Goal: Information Seeking & Learning: Learn about a topic

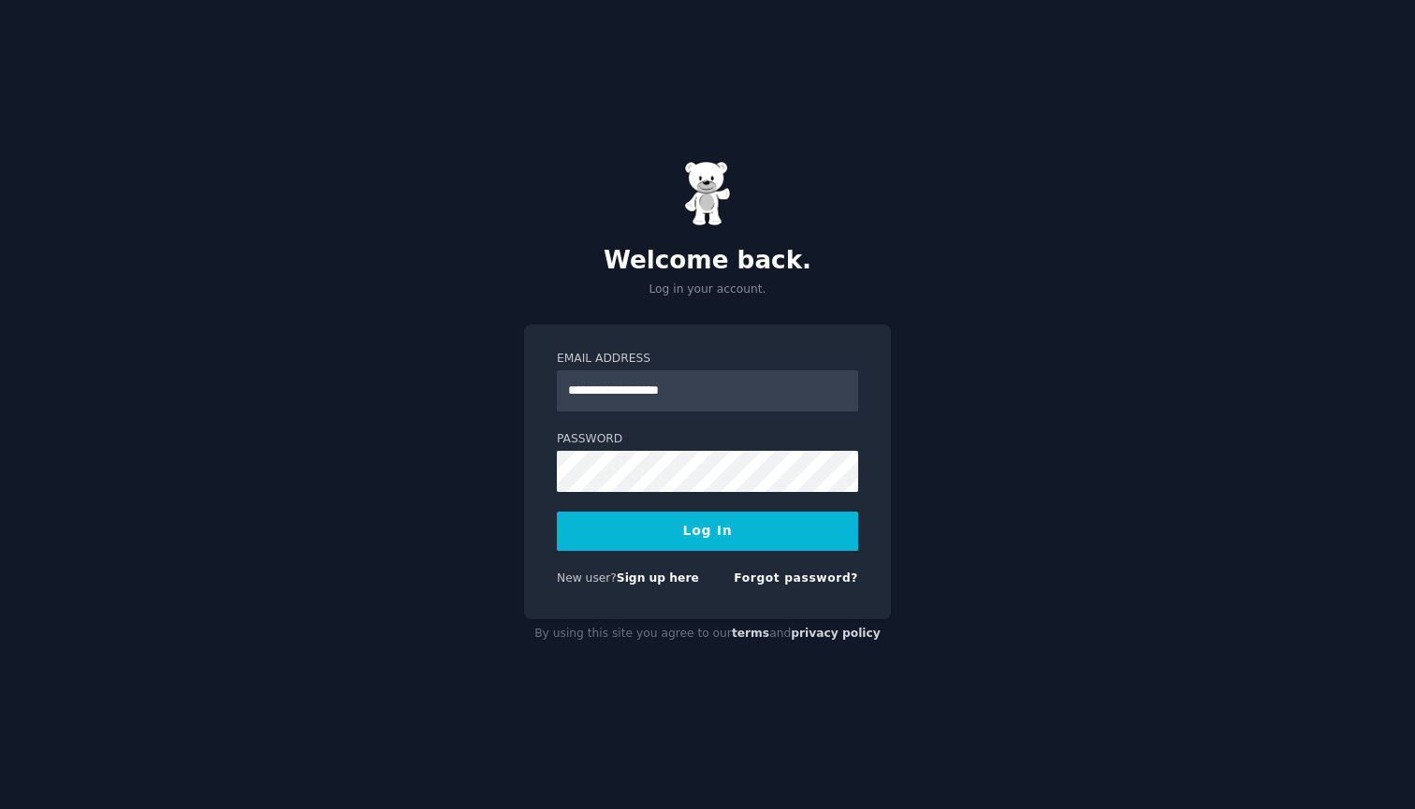
type input "**********"
click at [722, 525] on button "Log In" at bounding box center [707, 531] width 301 height 39
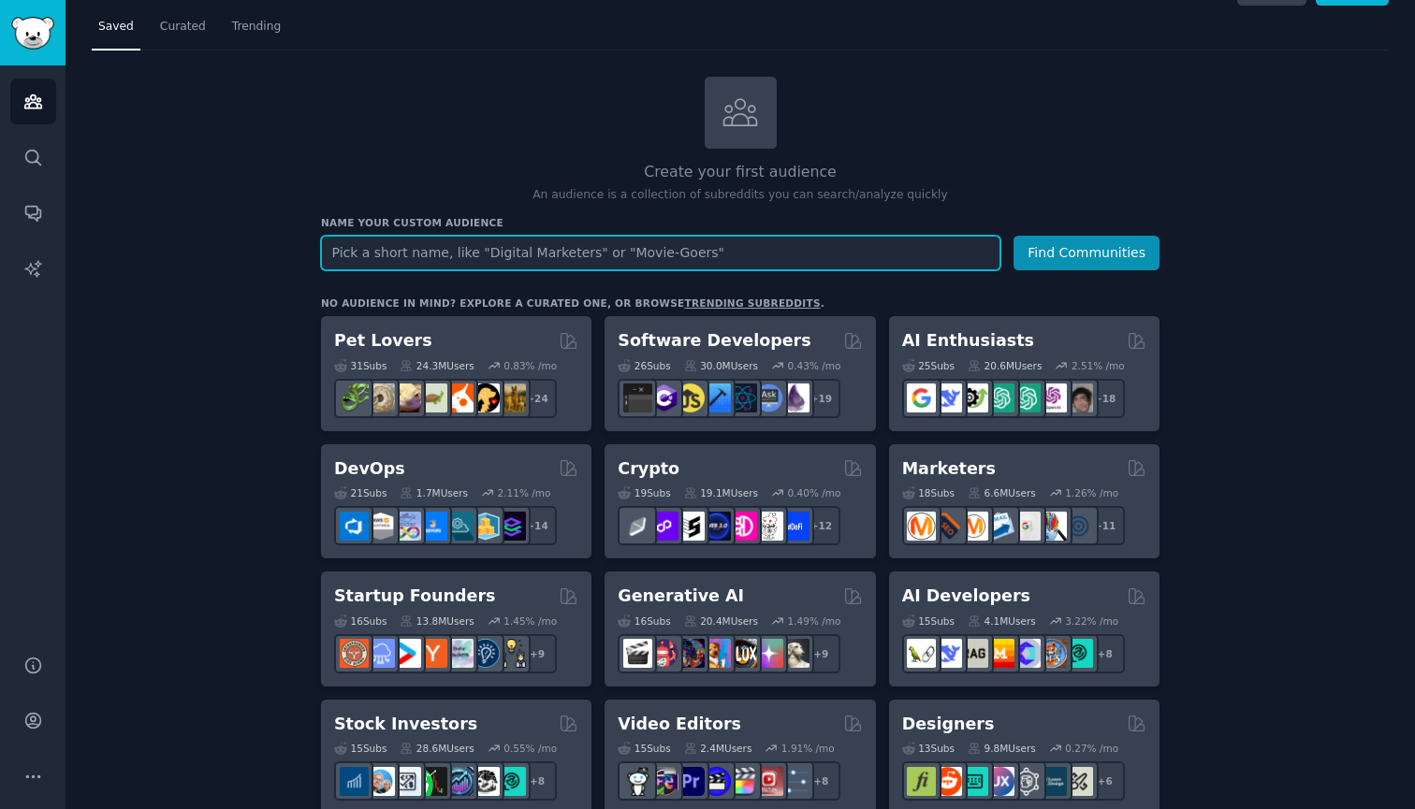
scroll to position [81, 0]
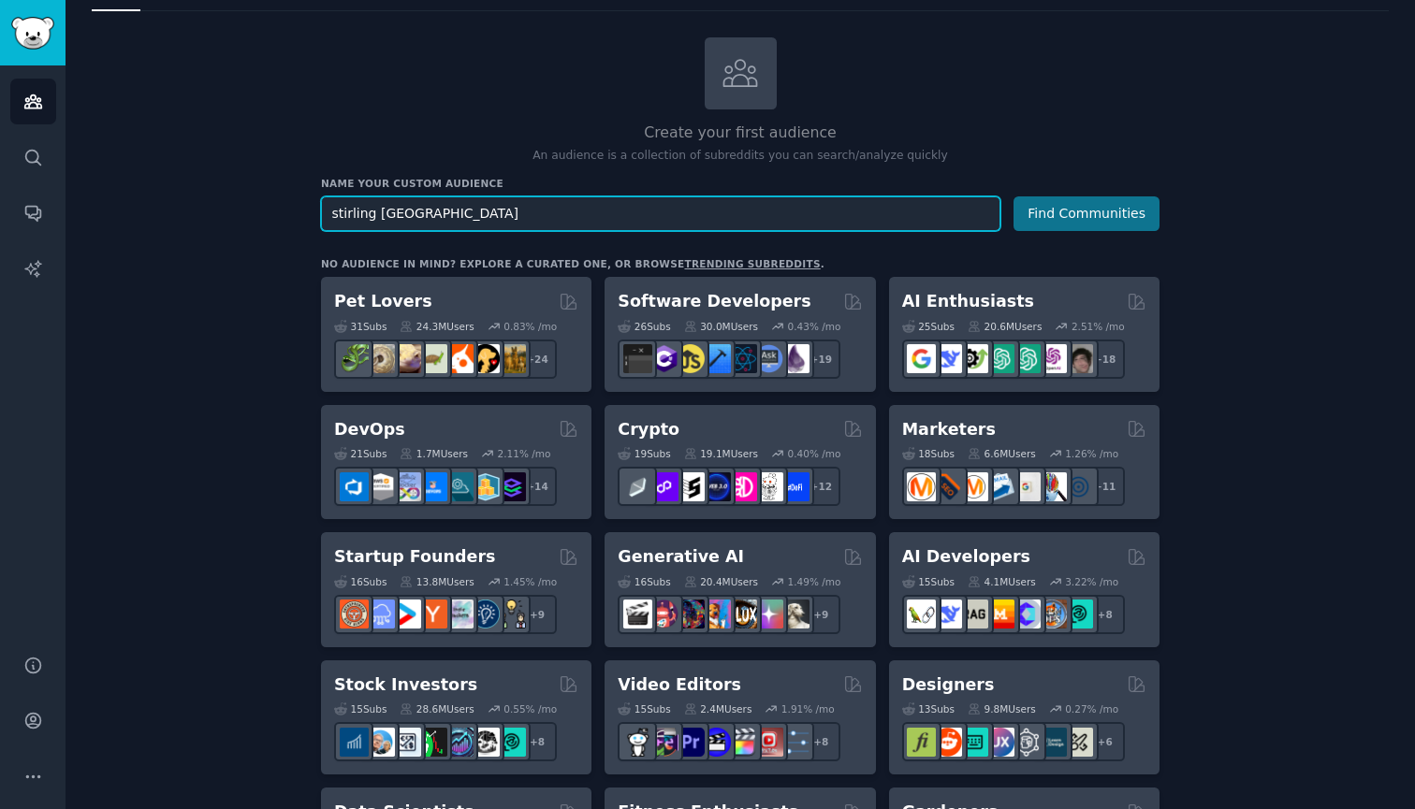
type input "stirling scotland"
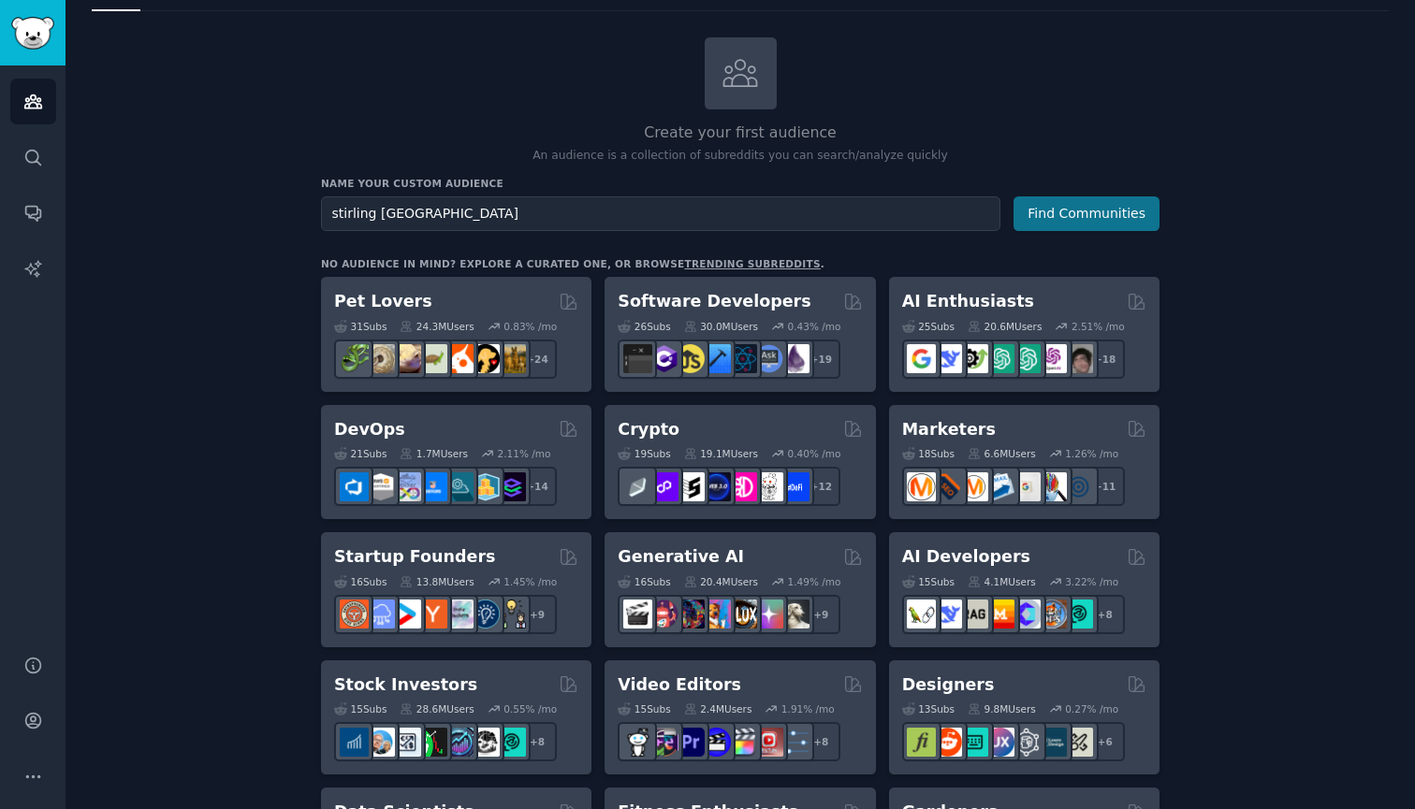
click at [1089, 203] on button "Find Communities" at bounding box center [1087, 214] width 146 height 35
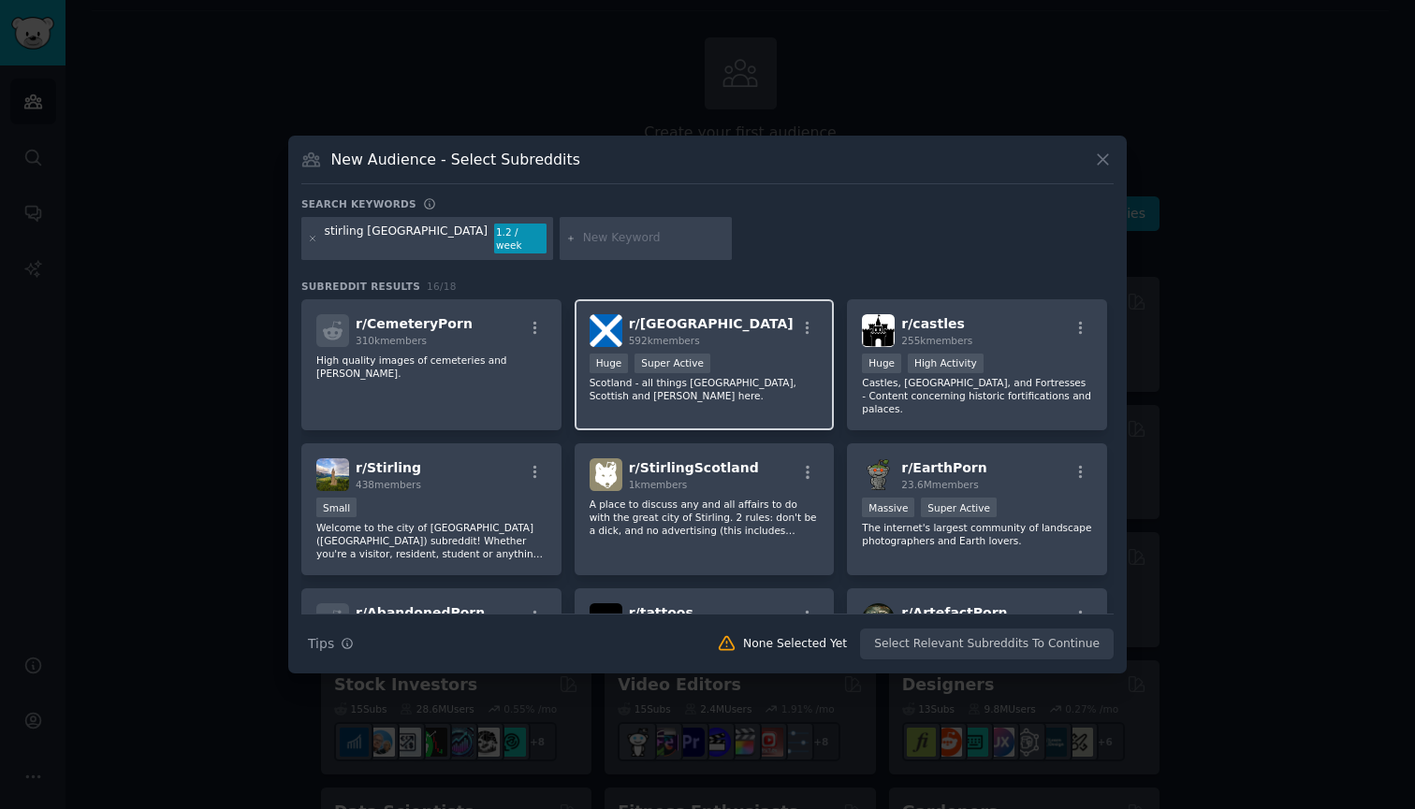
click at [736, 328] on div "r/ Scotland 592k members" at bounding box center [705, 330] width 230 height 33
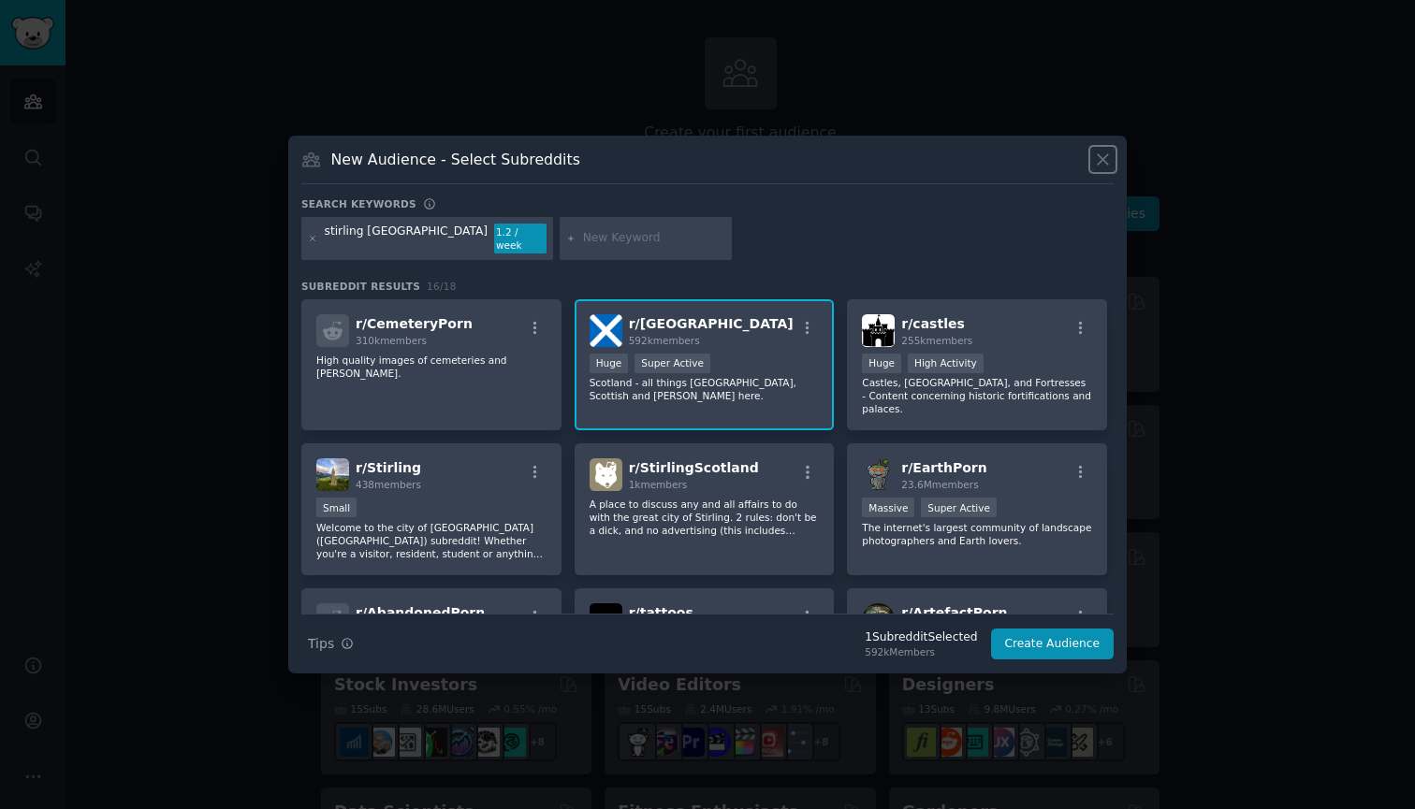
click at [1108, 166] on icon at bounding box center [1103, 160] width 20 height 20
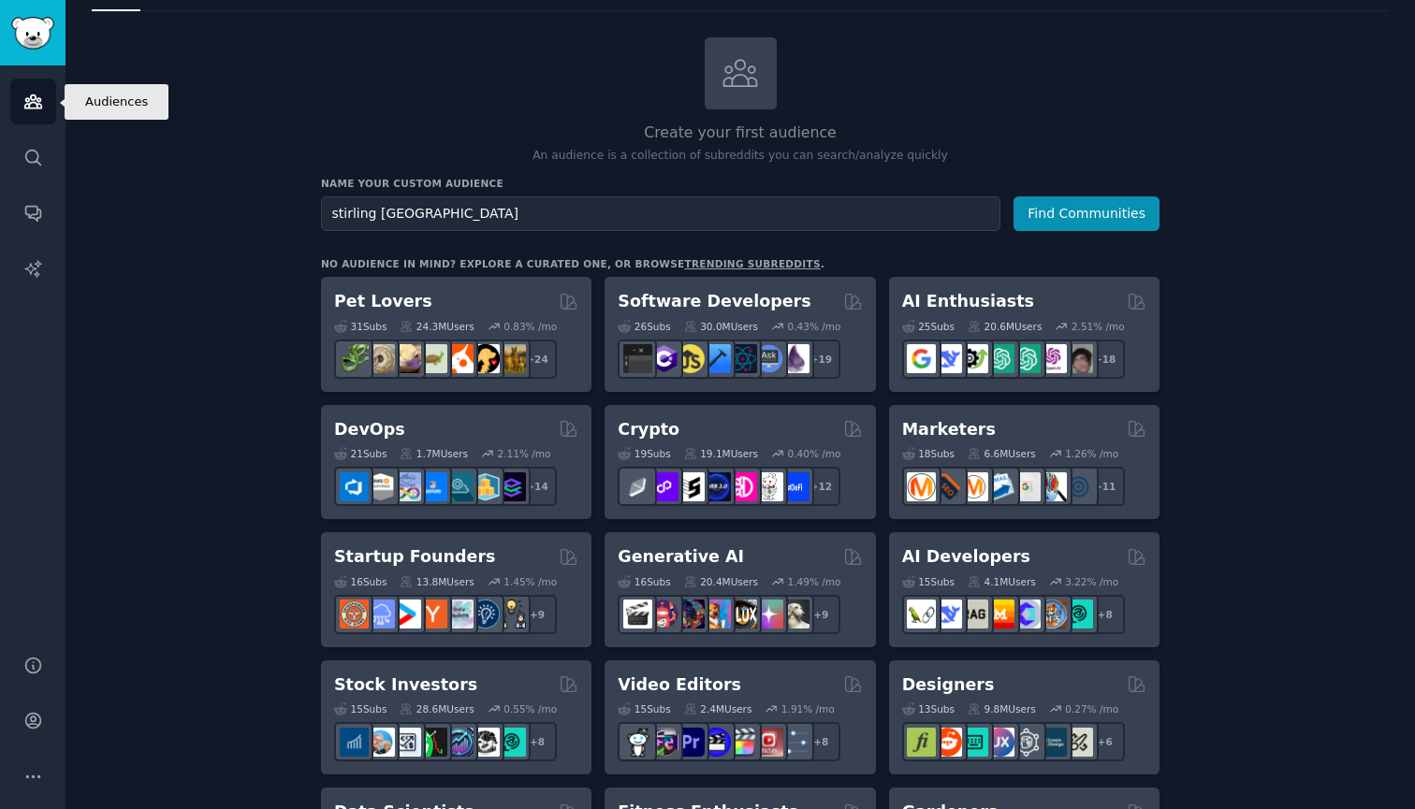
click at [19, 102] on link "Audiences" at bounding box center [33, 102] width 46 height 46
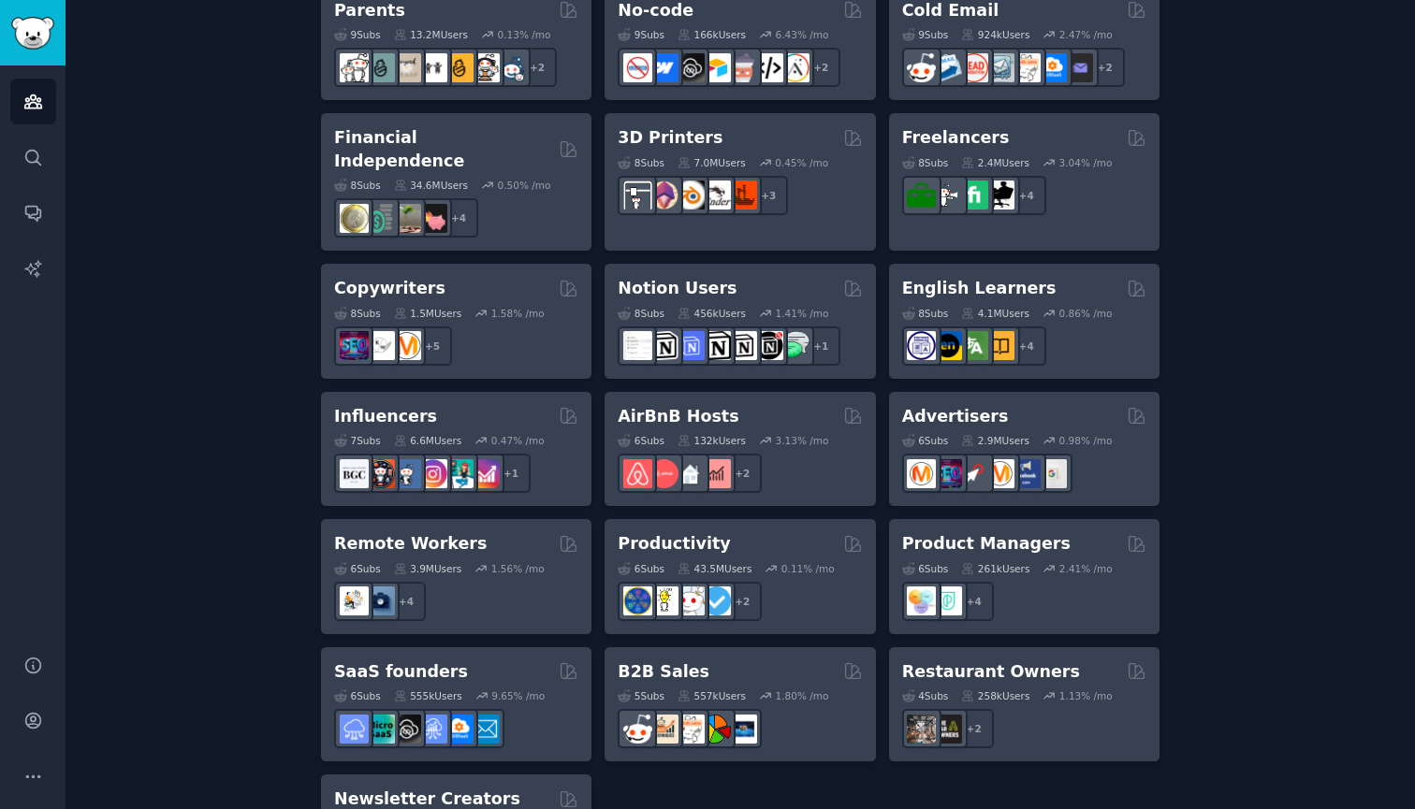
scroll to position [1279, 0]
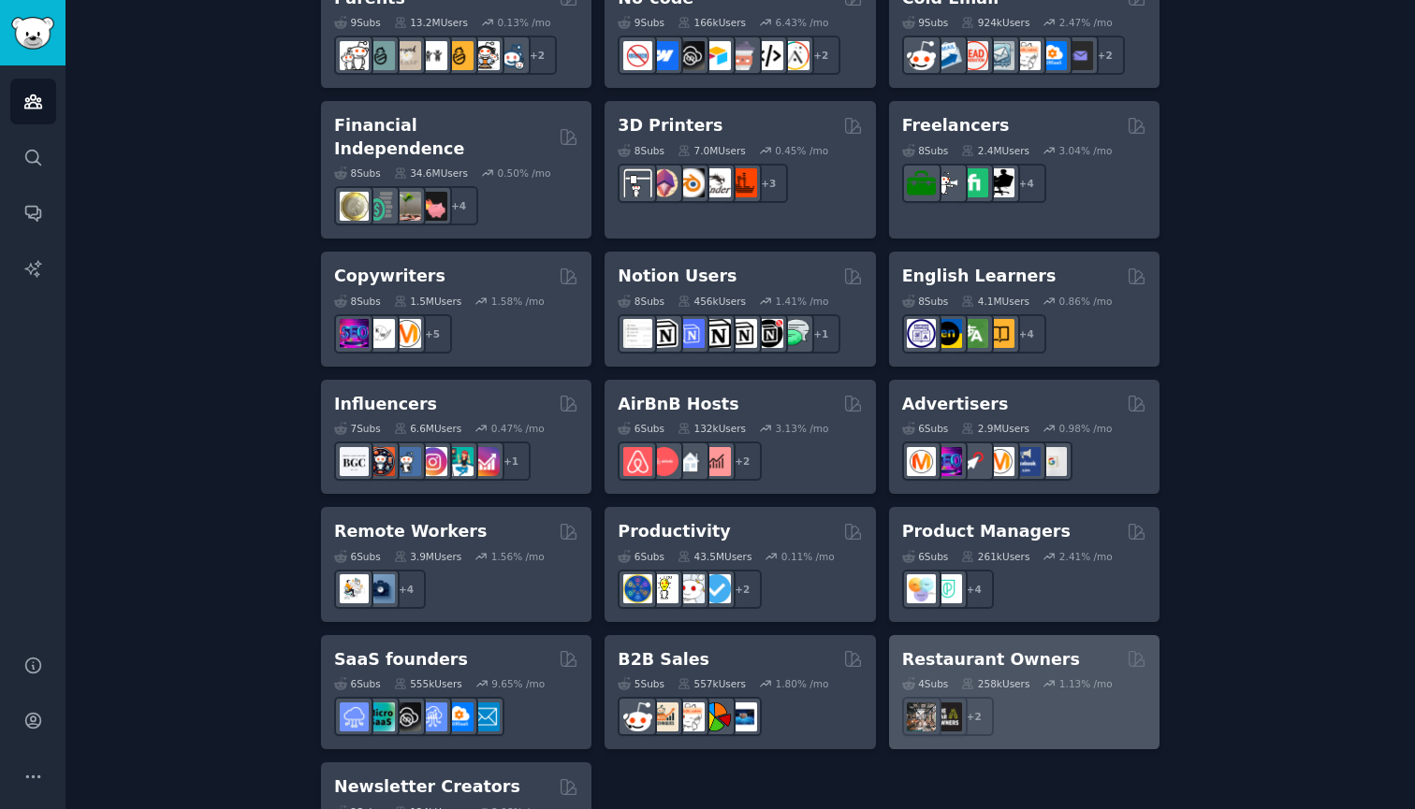
click at [1028, 649] on h2 "Restaurant Owners" at bounding box center [991, 660] width 178 height 23
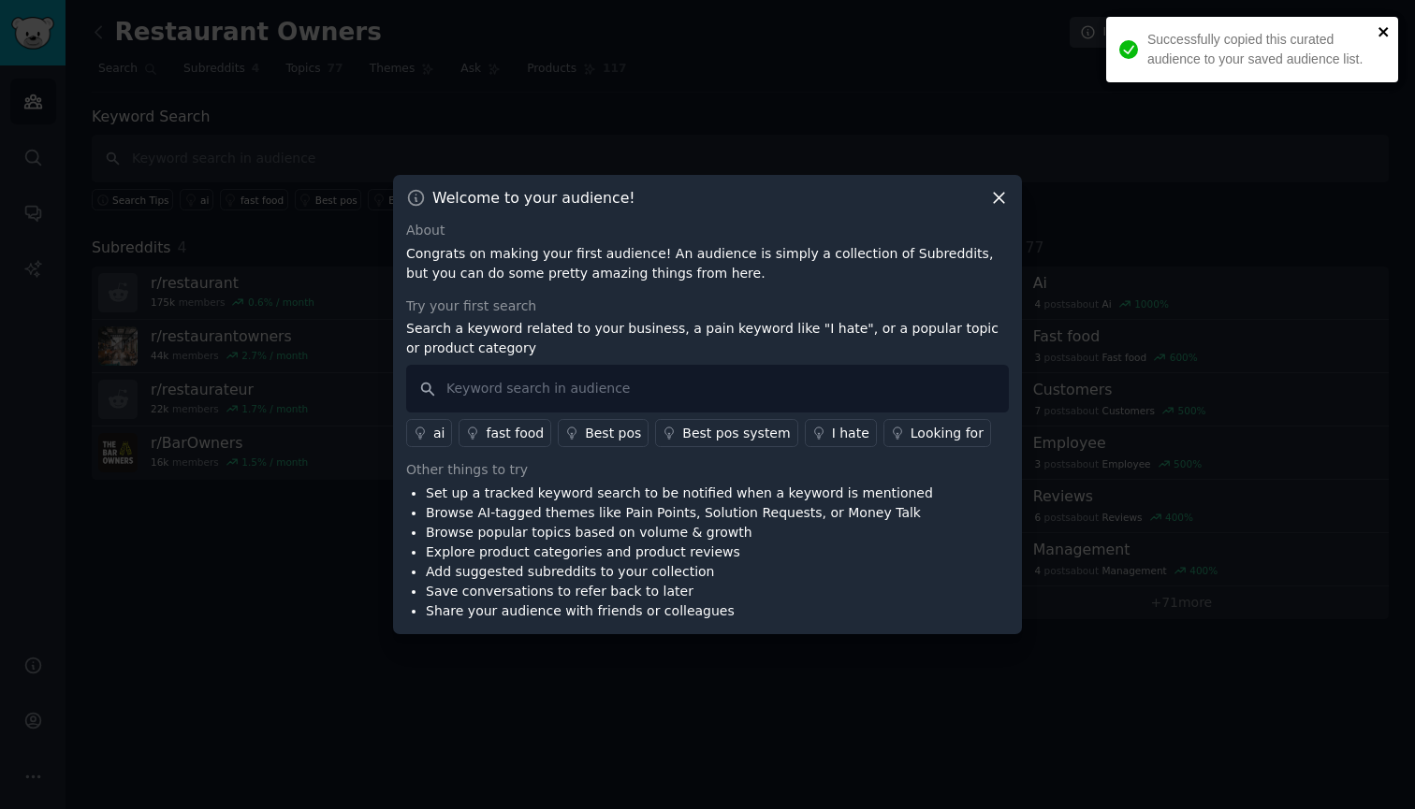
click at [1383, 31] on icon "close" at bounding box center [1382, 31] width 9 height 9
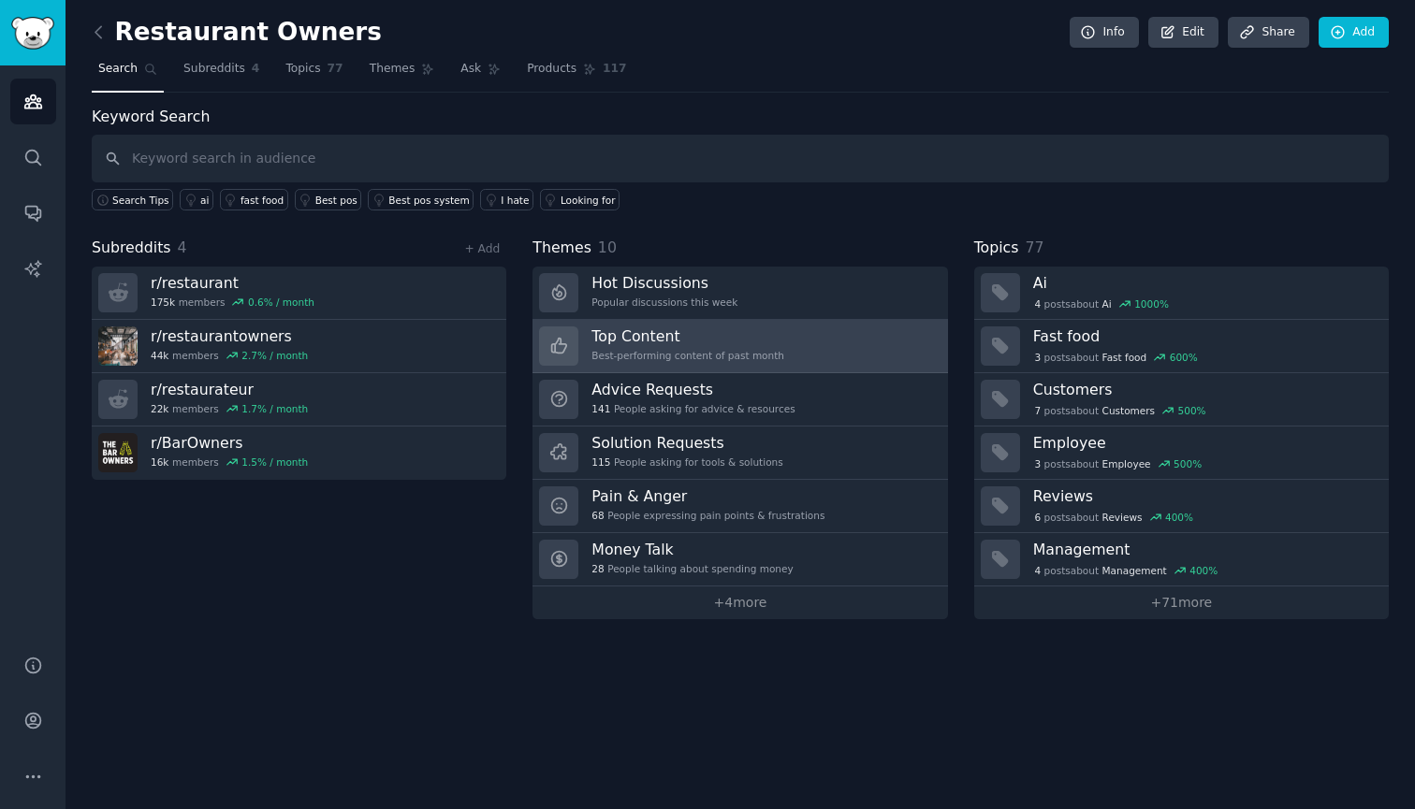
click at [767, 342] on h3 "Top Content" at bounding box center [687, 337] width 193 height 20
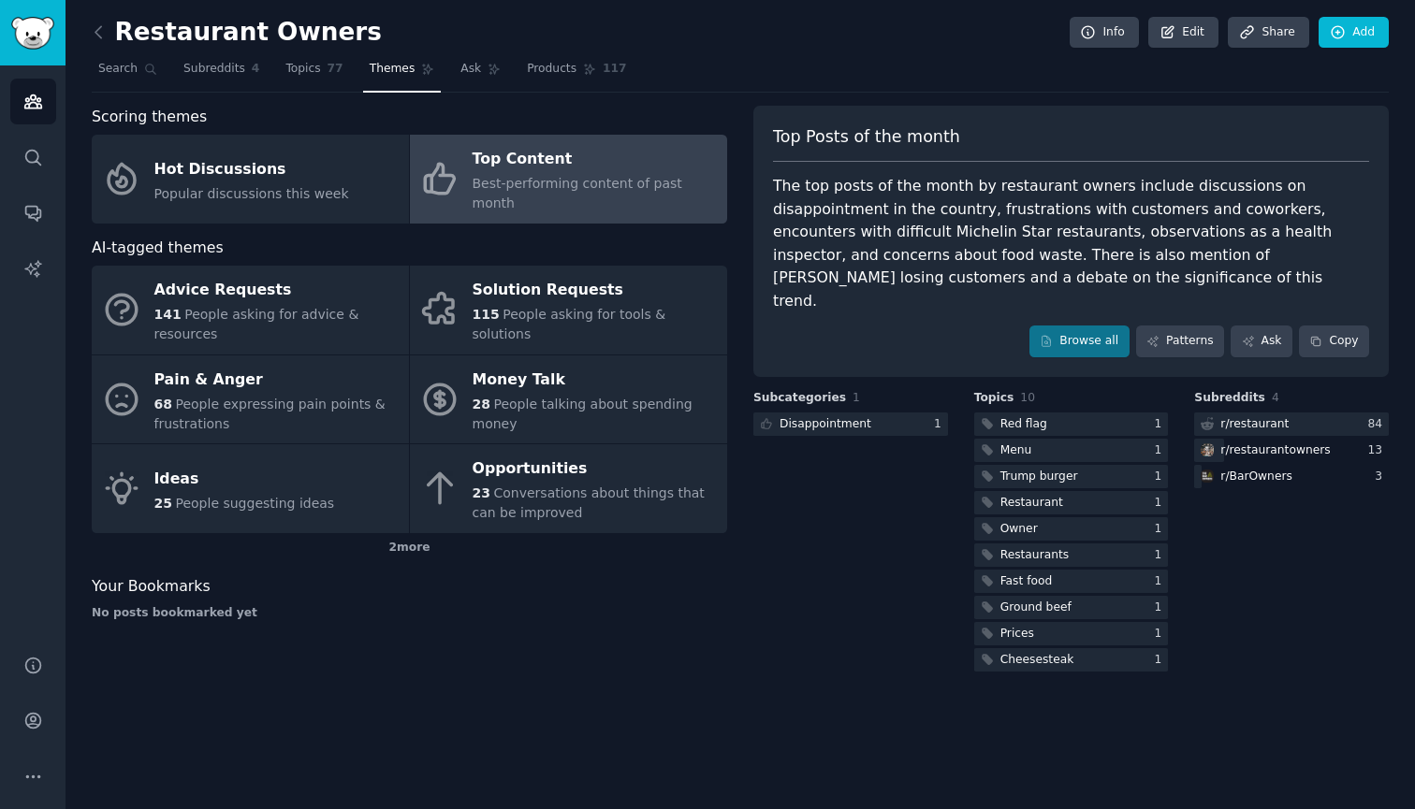
click at [511, 162] on div "Top Content" at bounding box center [595, 160] width 245 height 30
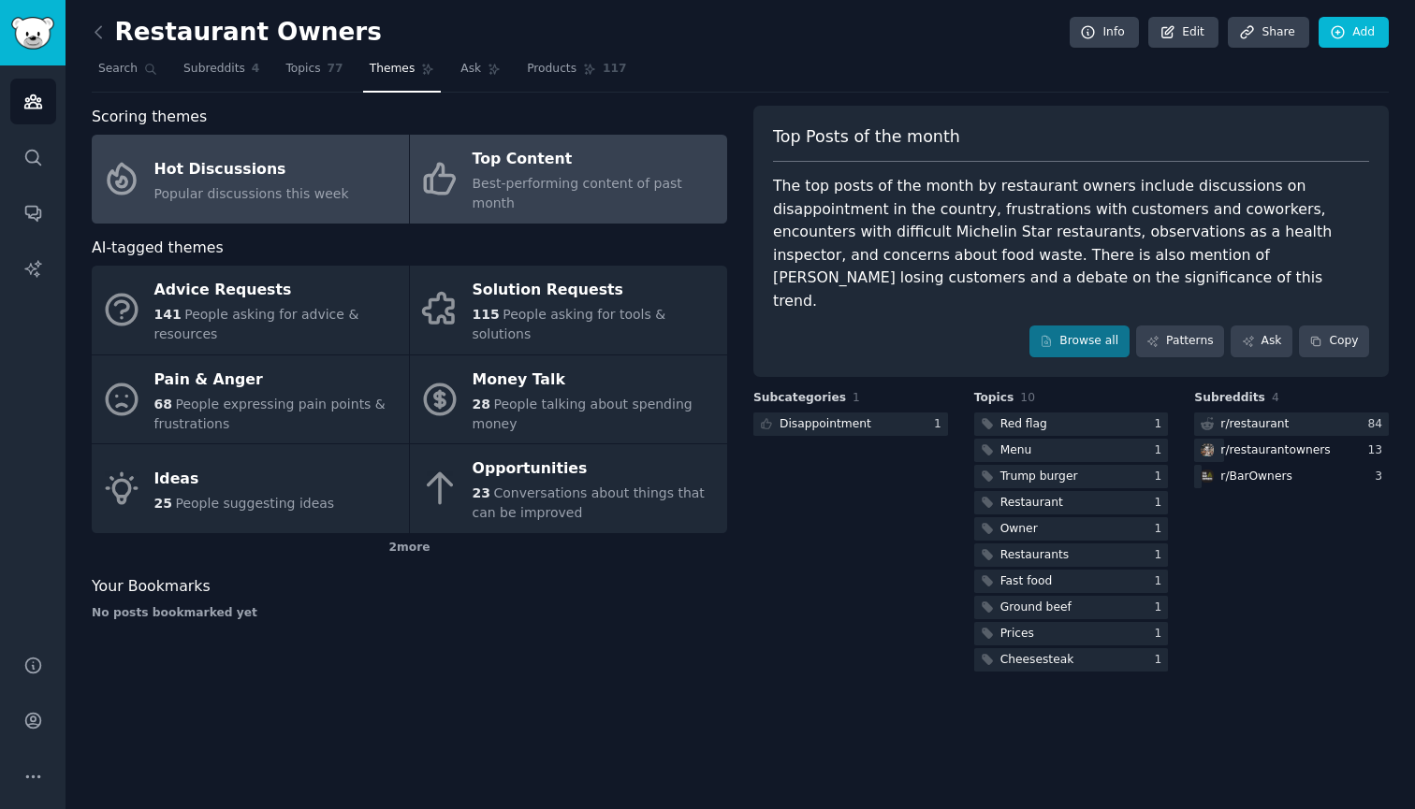
click at [274, 186] on span "Popular discussions this week" at bounding box center [251, 193] width 195 height 15
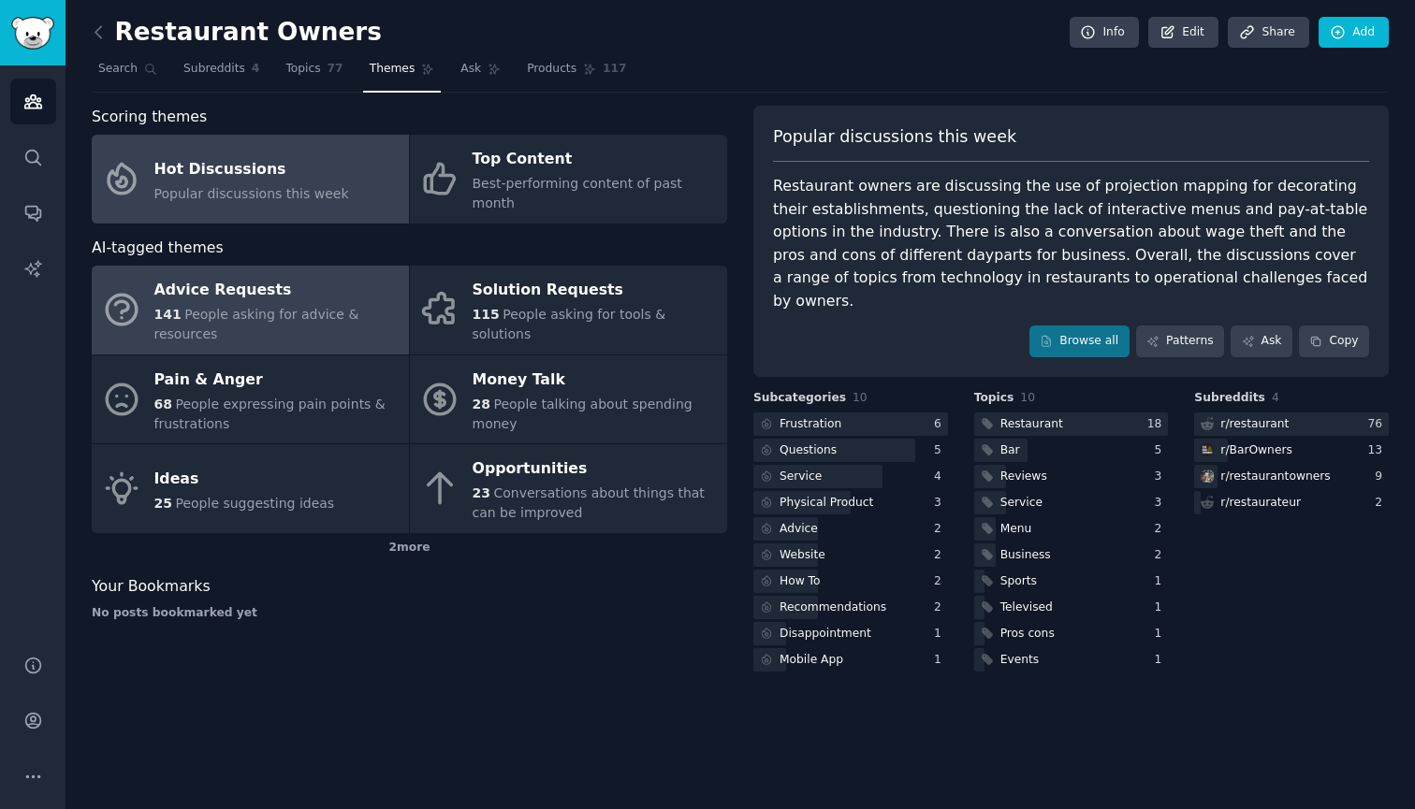
click at [272, 307] on span "People asking for advice & resources" at bounding box center [256, 324] width 205 height 35
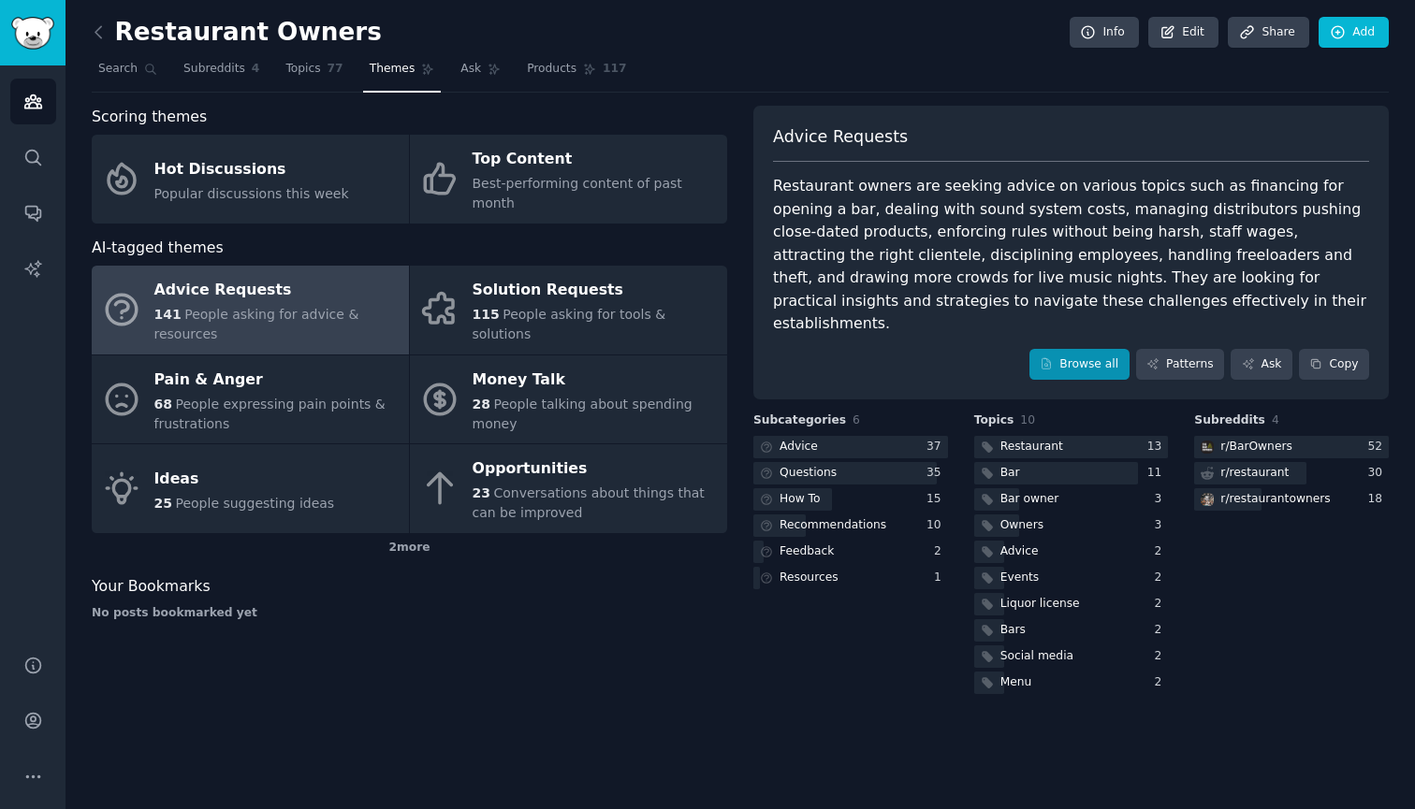
click at [1084, 349] on link "Browse all" at bounding box center [1079, 365] width 100 height 32
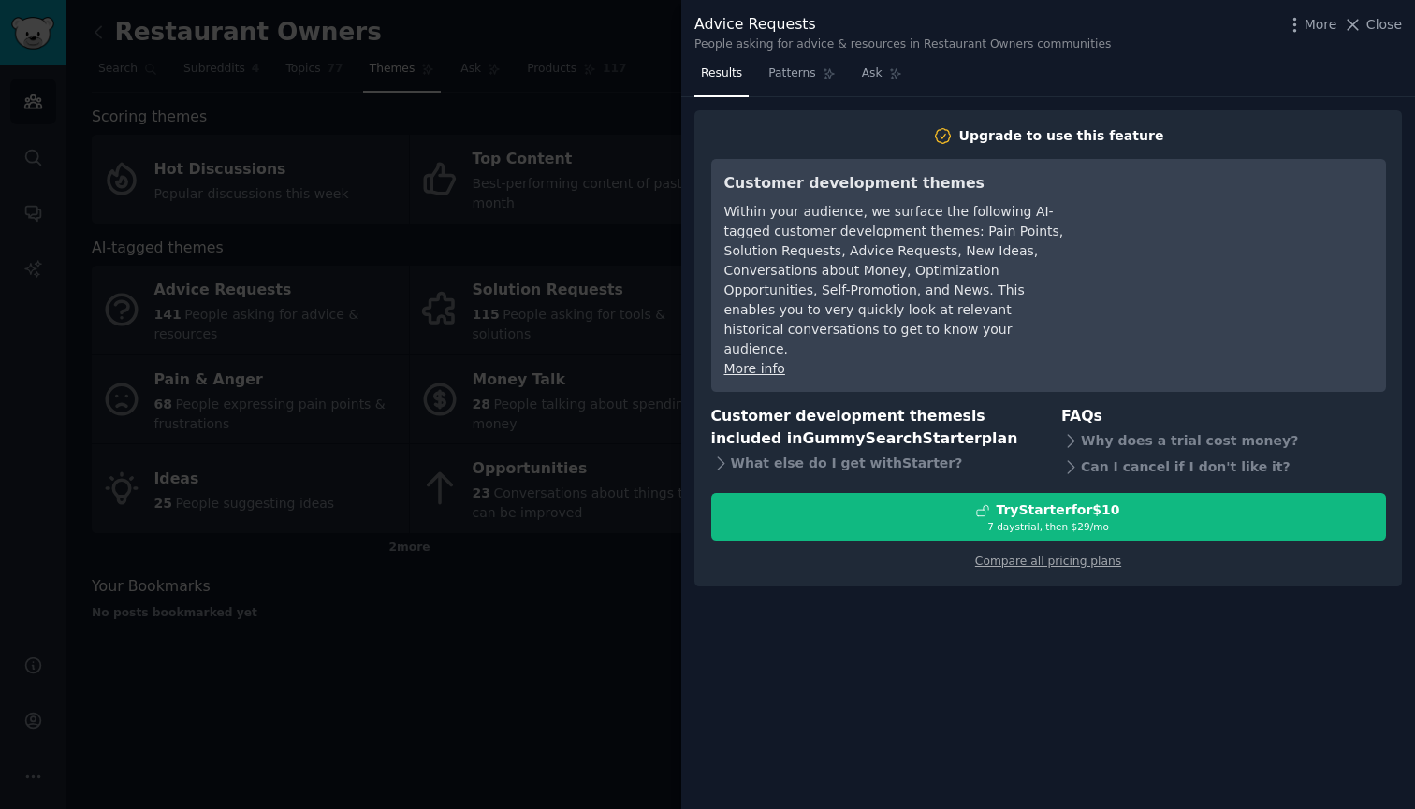
click at [596, 687] on div at bounding box center [707, 404] width 1415 height 809
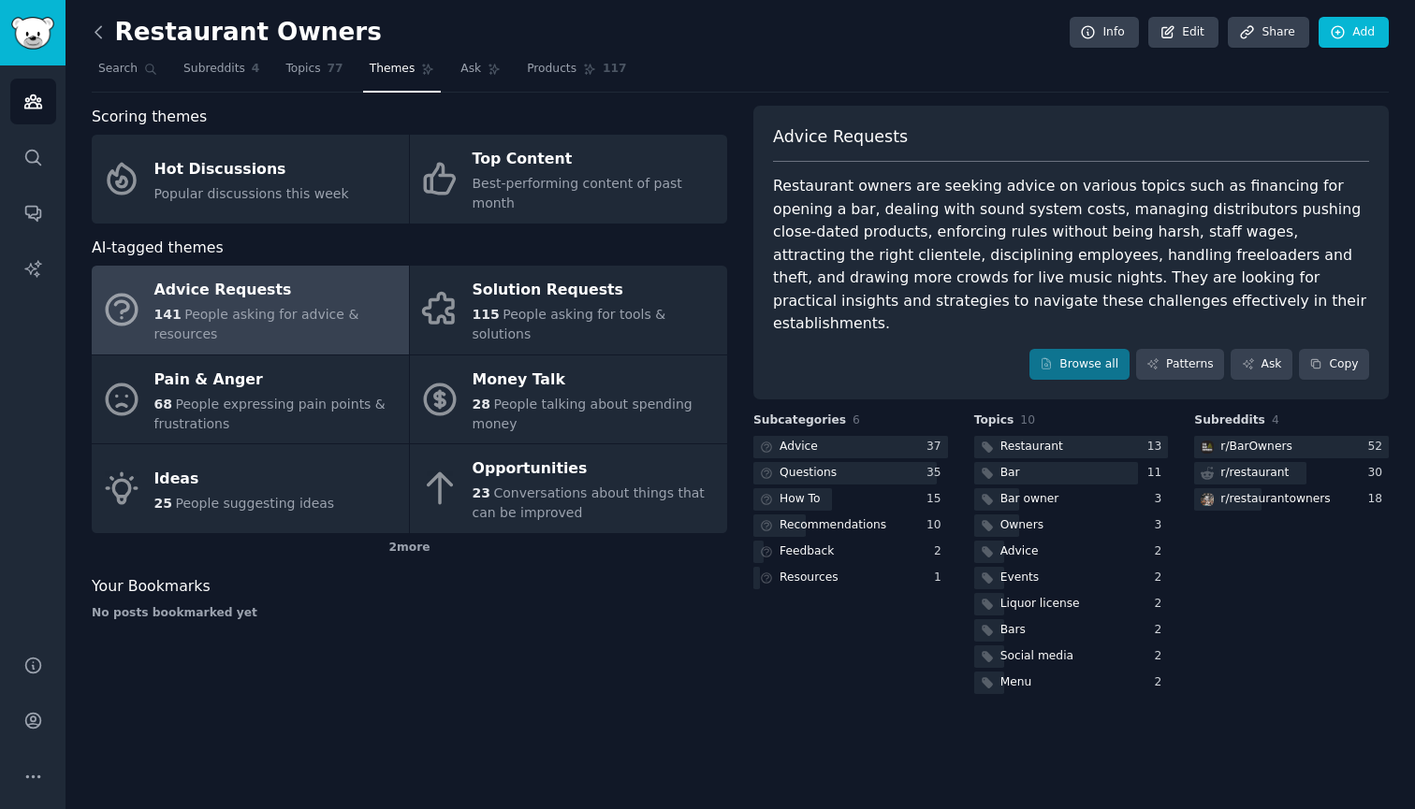
click at [96, 25] on icon at bounding box center [99, 32] width 20 height 20
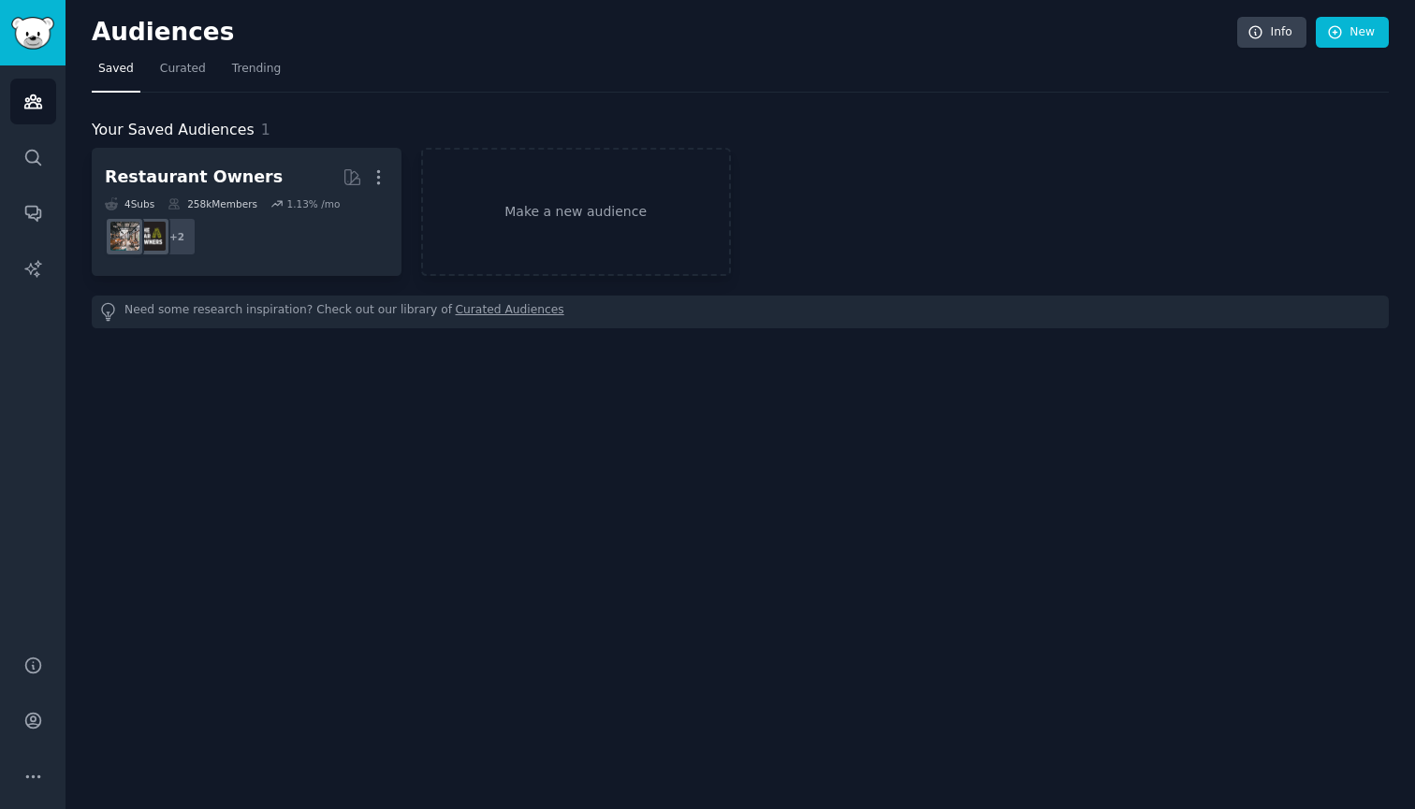
click at [44, 31] on img "Sidebar" at bounding box center [32, 33] width 43 height 33
click at [35, 86] on link "Audiences" at bounding box center [33, 102] width 46 height 46
click at [34, 150] on icon "Sidebar" at bounding box center [32, 157] width 15 height 15
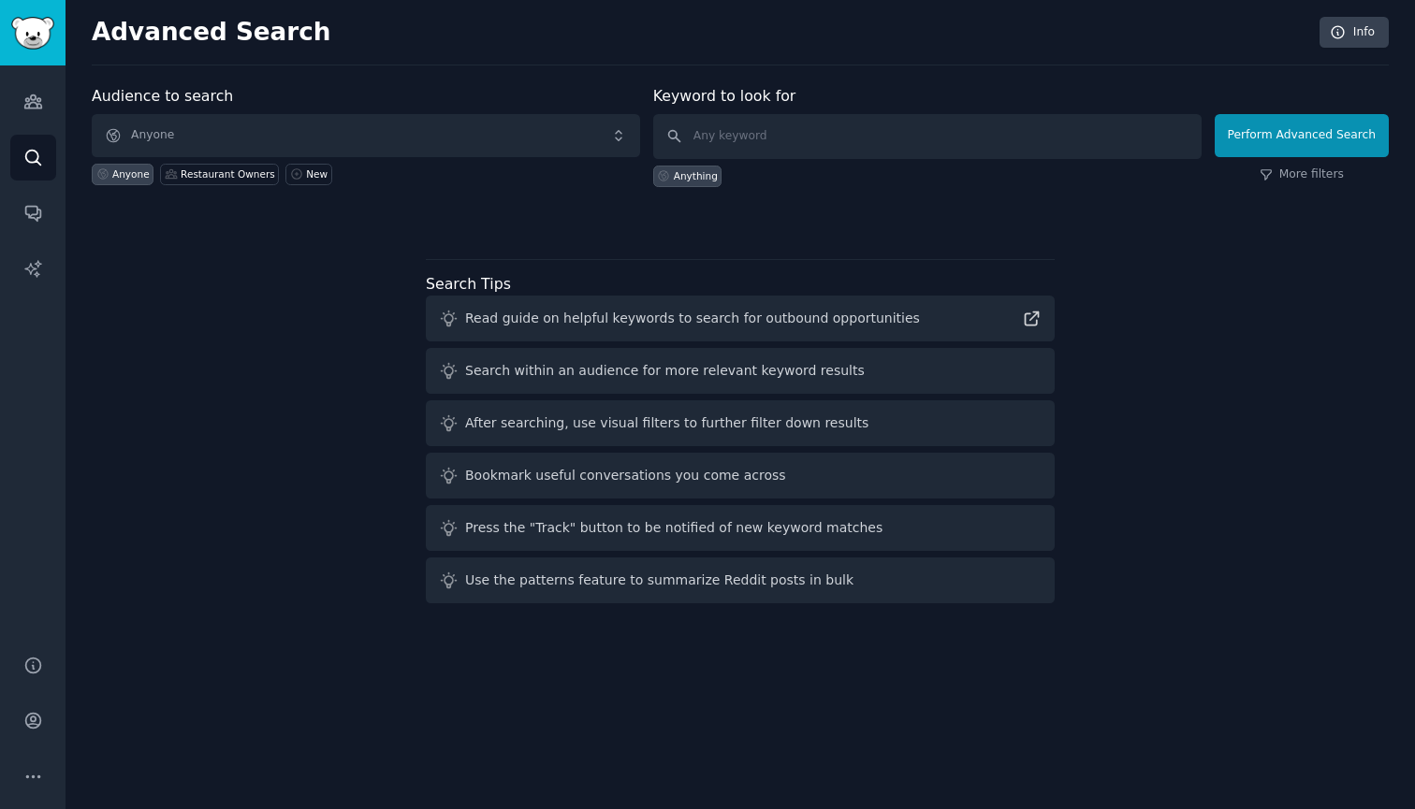
click at [442, 139] on span "Anyone" at bounding box center [366, 135] width 548 height 43
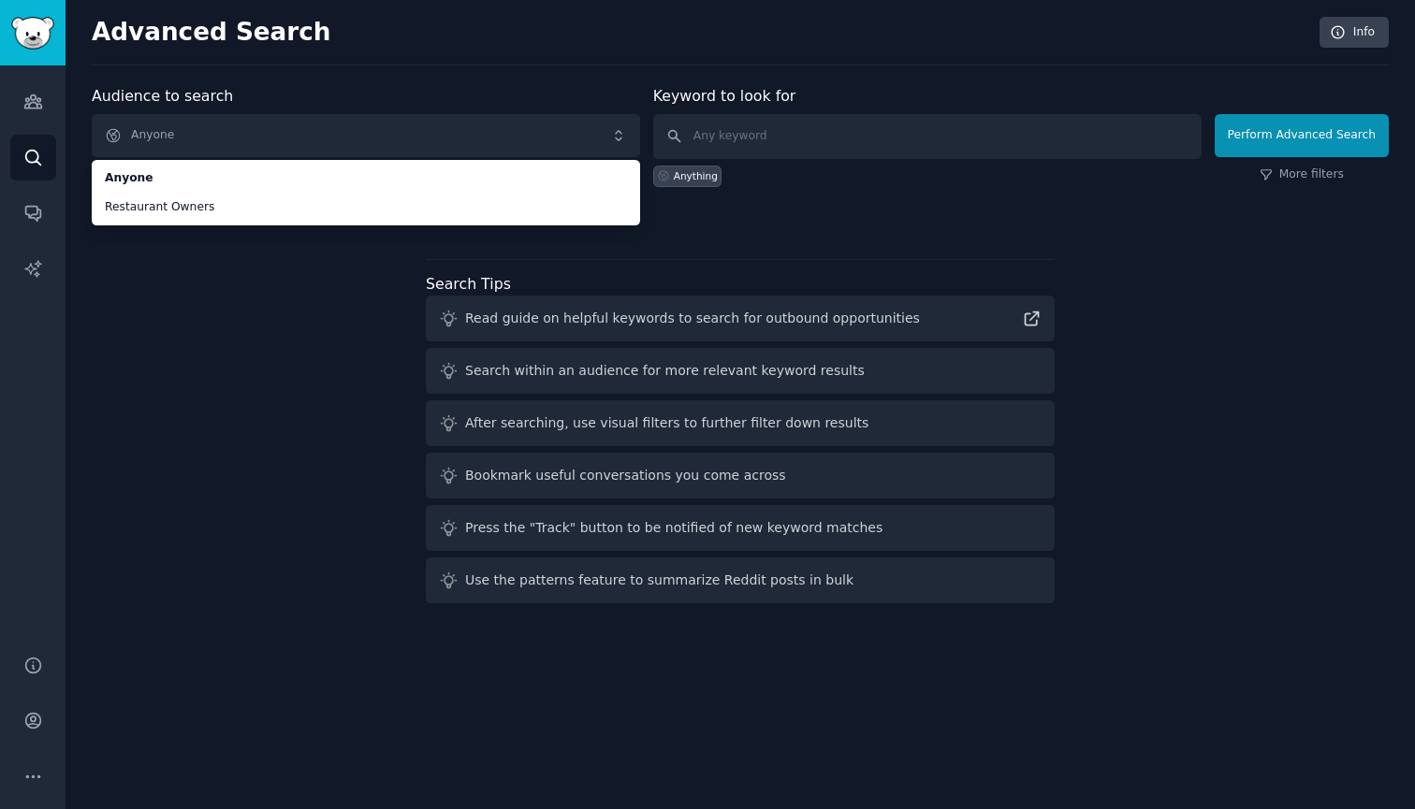
click at [358, 304] on div "Audience to search Anyone Anyone Restaurant Owners Anyone Restaurant Owners New…" at bounding box center [740, 348] width 1297 height 526
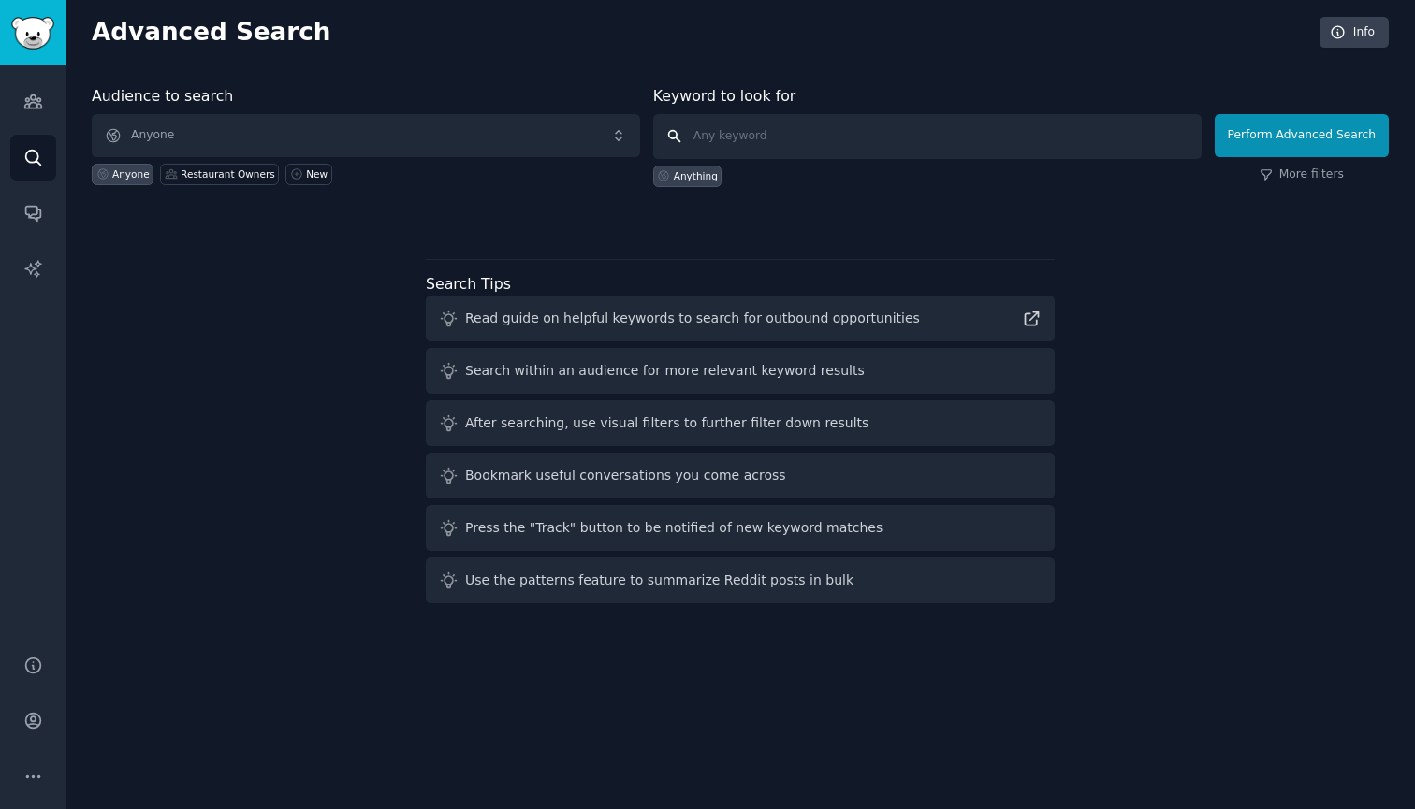
click at [750, 133] on input "text" at bounding box center [927, 136] width 548 height 45
type input "smash burgers"
click at [1305, 135] on button "Perform Advanced Search" at bounding box center [1302, 135] width 174 height 43
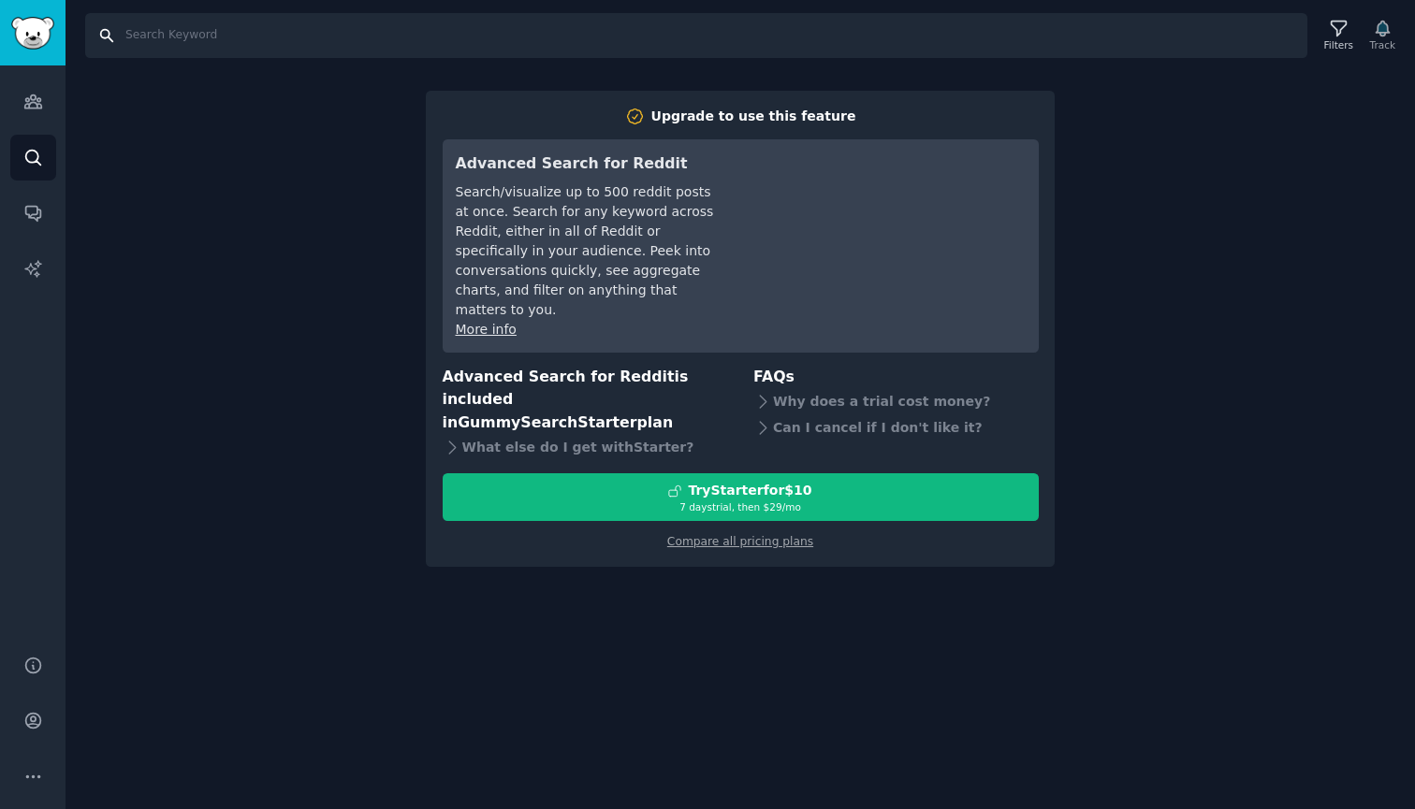
click at [518, 36] on input "Search" at bounding box center [696, 35] width 1222 height 45
type input "smash burgers"
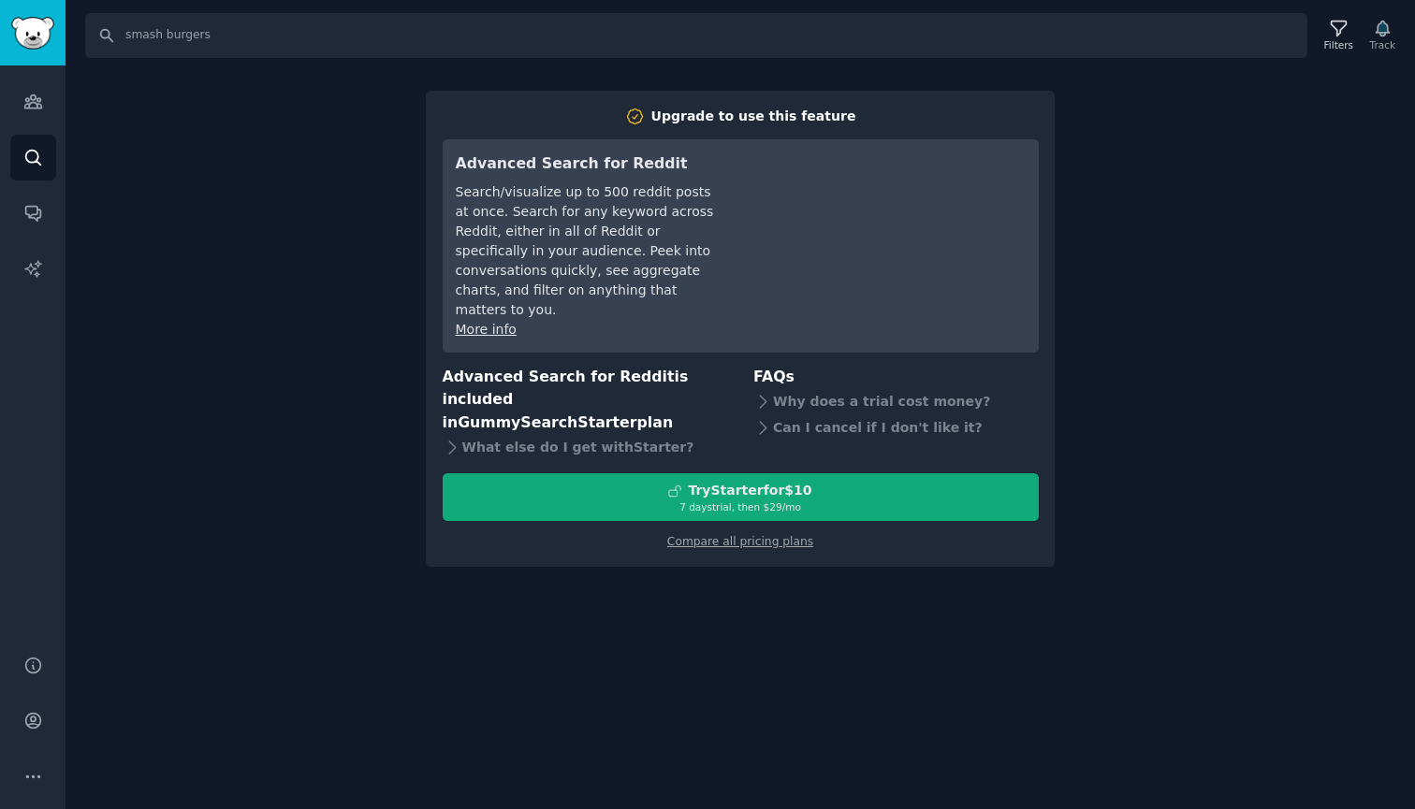
click at [785, 481] on div "Try Starter for $10" at bounding box center [750, 491] width 124 height 20
